Goal: Information Seeking & Learning: Learn about a topic

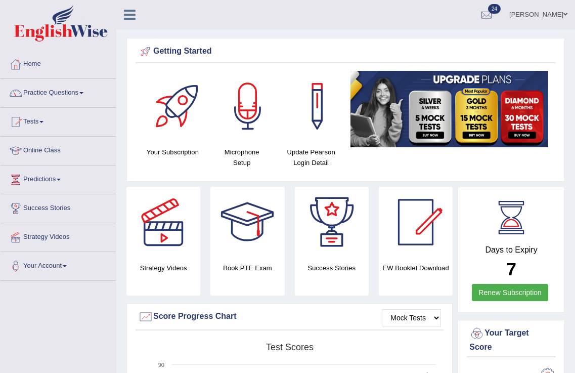
click at [556, 14] on link "pritima" at bounding box center [537, 13] width 73 height 26
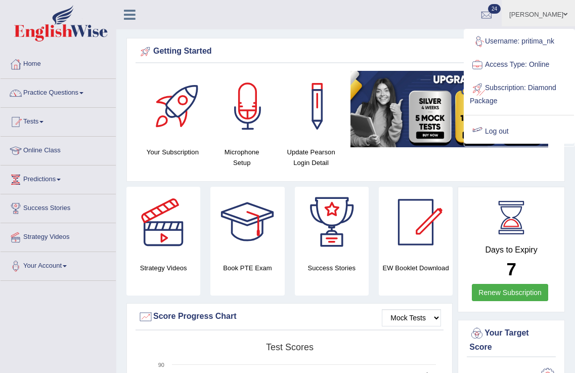
click at [503, 134] on link "Log out" at bounding box center [519, 131] width 109 height 23
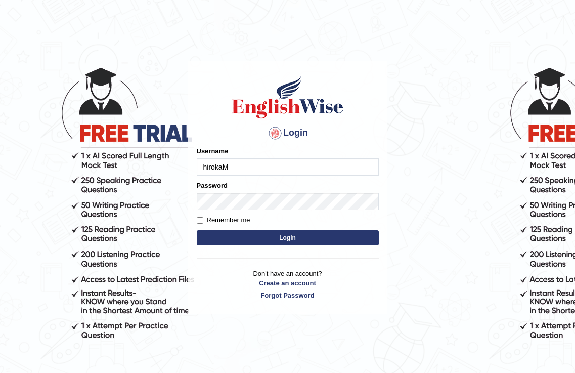
type input "hirokaM"
click at [300, 237] on button "Login" at bounding box center [288, 237] width 182 height 15
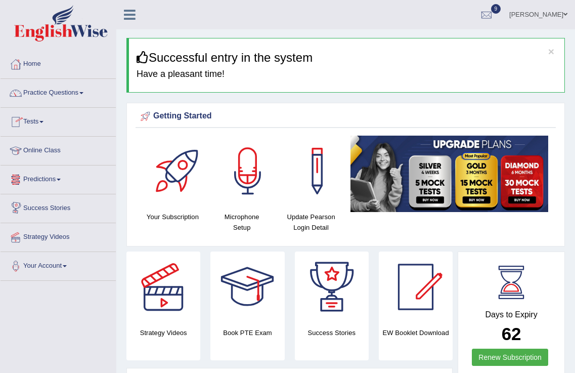
click at [41, 119] on link "Tests" at bounding box center [58, 120] width 115 height 25
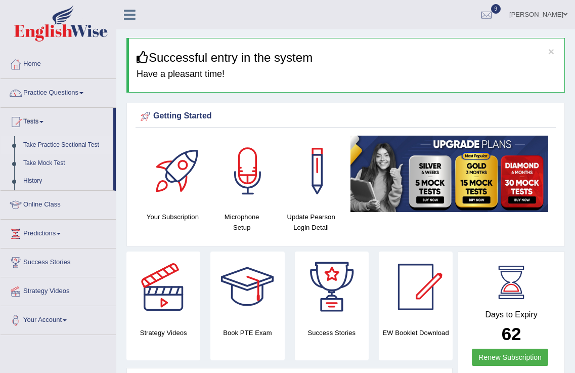
click at [91, 143] on link "Take Practice Sectional Test" at bounding box center [66, 145] width 95 height 18
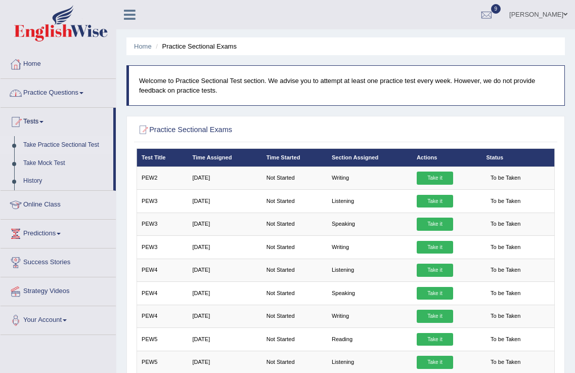
click at [75, 97] on link "Practice Questions" at bounding box center [58, 91] width 115 height 25
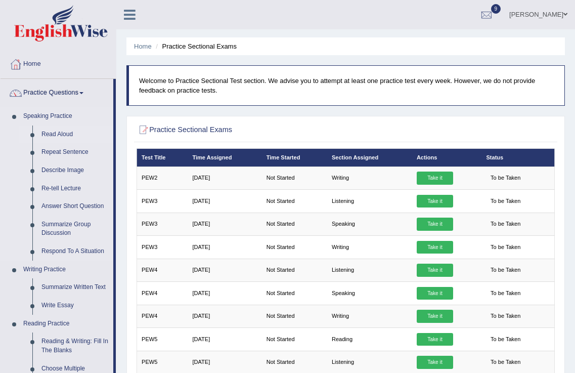
click at [58, 129] on link "Read Aloud" at bounding box center [75, 134] width 76 height 18
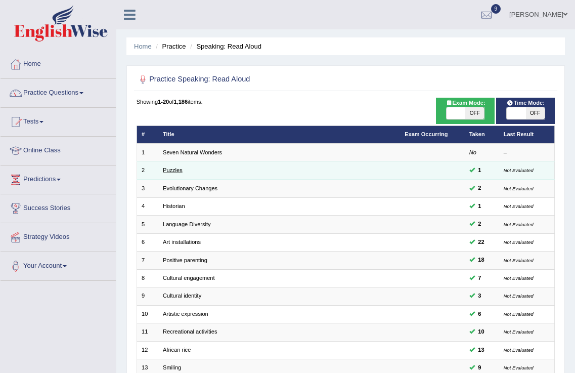
click at [176, 170] on link "Puzzles" at bounding box center [173, 170] width 20 height 6
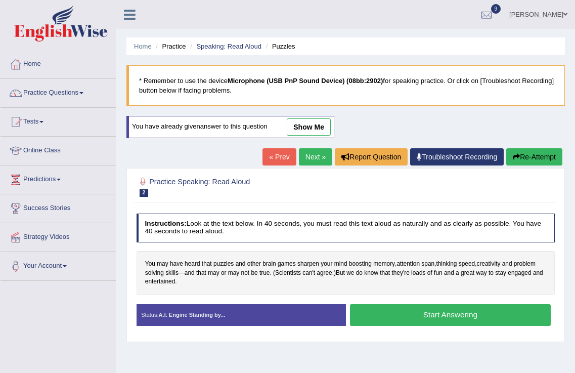
click at [416, 319] on button "Start Answering" at bounding box center [450, 315] width 201 height 22
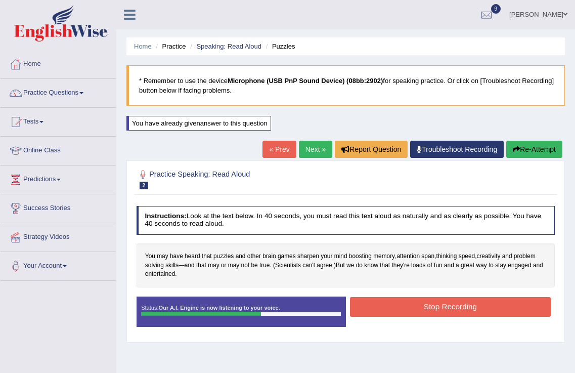
click at [495, 309] on button "Stop Recording" at bounding box center [450, 307] width 201 height 20
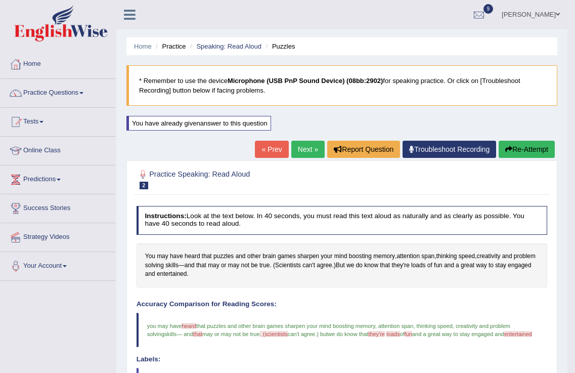
click at [306, 146] on link "Next »" at bounding box center [307, 149] width 33 height 17
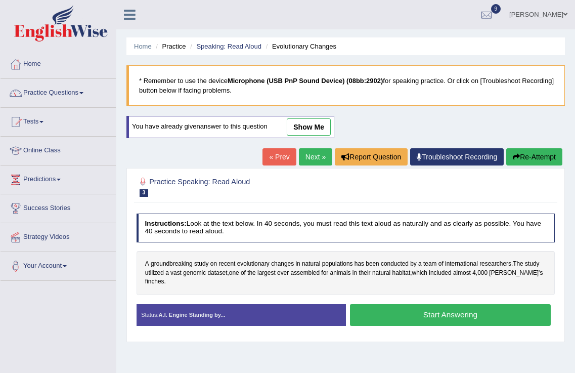
click at [410, 304] on button "Start Answering" at bounding box center [450, 315] width 201 height 22
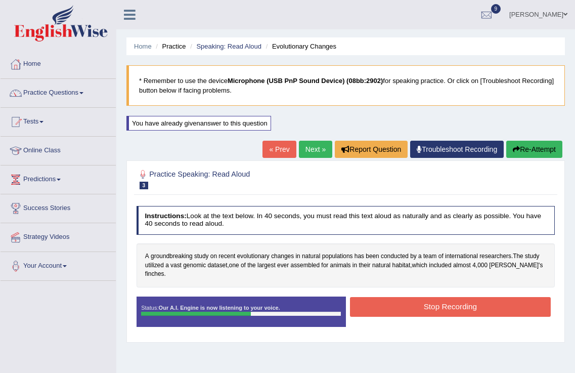
click at [472, 297] on button "Stop Recording" at bounding box center [450, 307] width 201 height 20
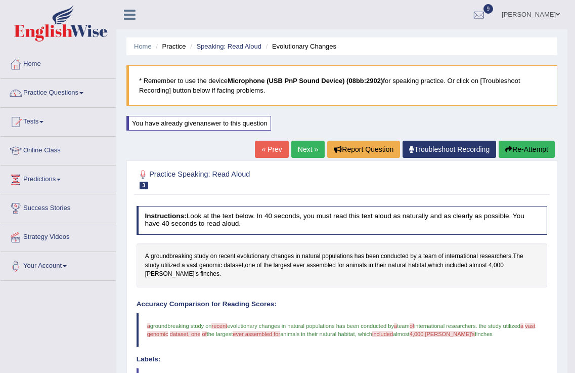
click at [517, 153] on button "Re-Attempt" at bounding box center [526, 149] width 56 height 17
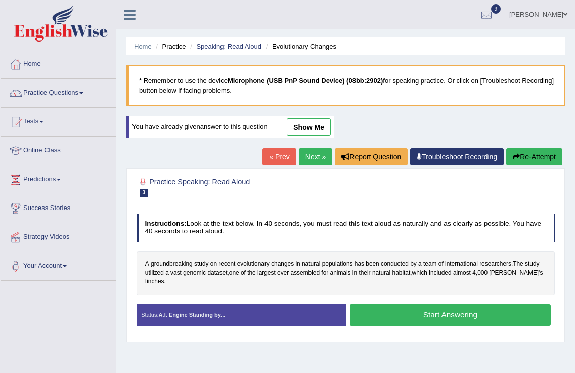
click at [470, 306] on button "Start Answering" at bounding box center [450, 315] width 201 height 22
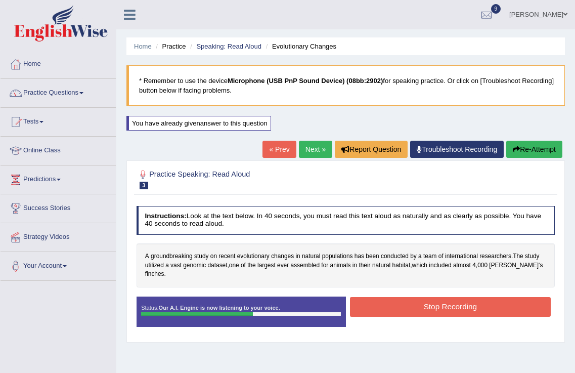
click at [460, 297] on button "Stop Recording" at bounding box center [450, 307] width 201 height 20
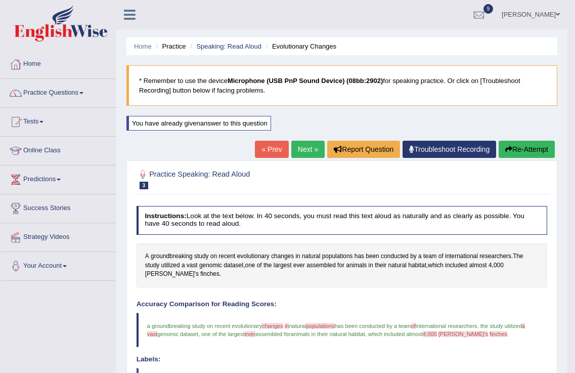
click at [68, 93] on link "Practice Questions" at bounding box center [58, 91] width 115 height 25
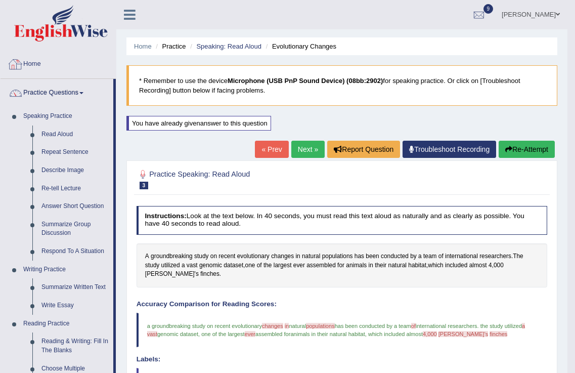
click at [31, 60] on link "Home" at bounding box center [58, 62] width 115 height 25
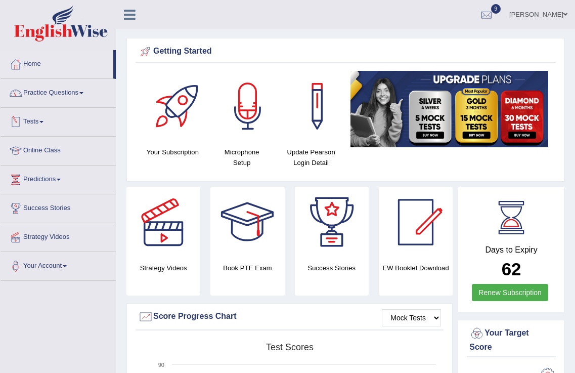
click at [38, 117] on link "Tests" at bounding box center [58, 120] width 115 height 25
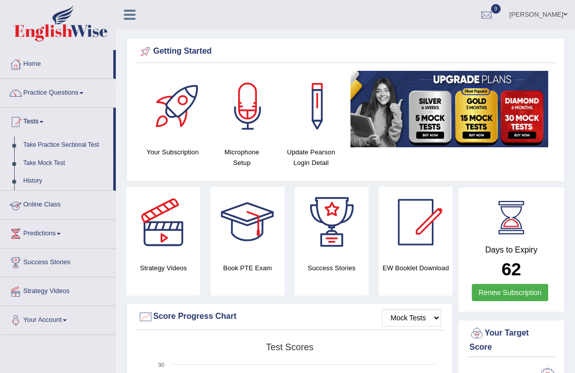
click at [44, 161] on link "Take Mock Test" at bounding box center [66, 163] width 95 height 18
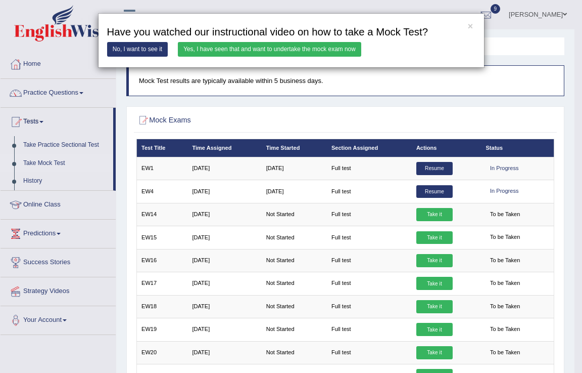
click at [437, 212] on div "× Have you watched our instructional video on how to take a Mock Test? No, I wa…" at bounding box center [291, 186] width 582 height 373
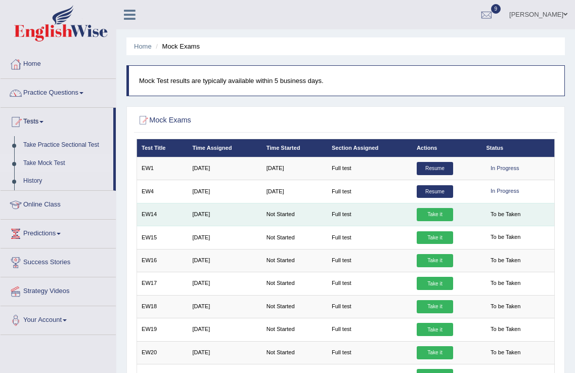
click at [441, 212] on link "Take it" at bounding box center [435, 214] width 36 height 13
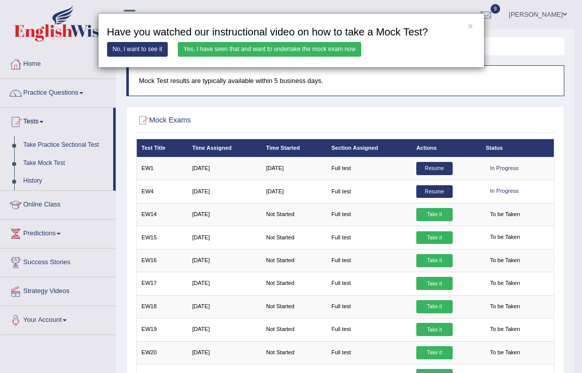
click at [326, 42] on link "Yes, I have seen that and want to undertake the mock exam now" at bounding box center [269, 49] width 183 height 15
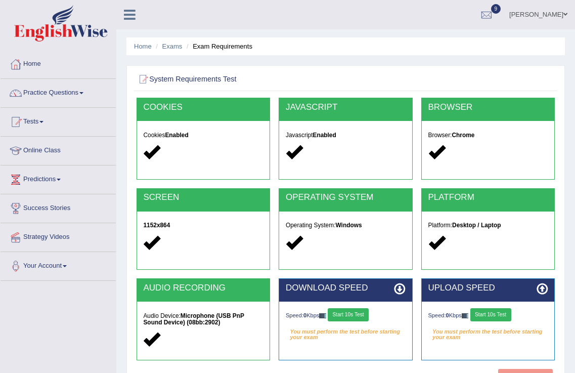
click at [352, 313] on button "Start 10s Test" at bounding box center [348, 314] width 41 height 13
click at [494, 313] on button "Start 10s Test" at bounding box center [490, 314] width 41 height 13
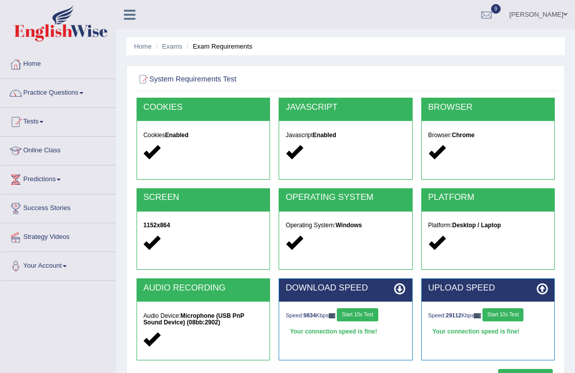
scroll to position [158, 0]
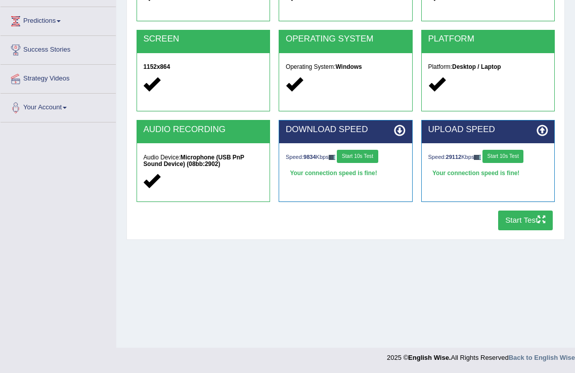
click at [526, 217] on button "Start Test" at bounding box center [525, 220] width 55 height 20
